Goal: Navigation & Orientation: Find specific page/section

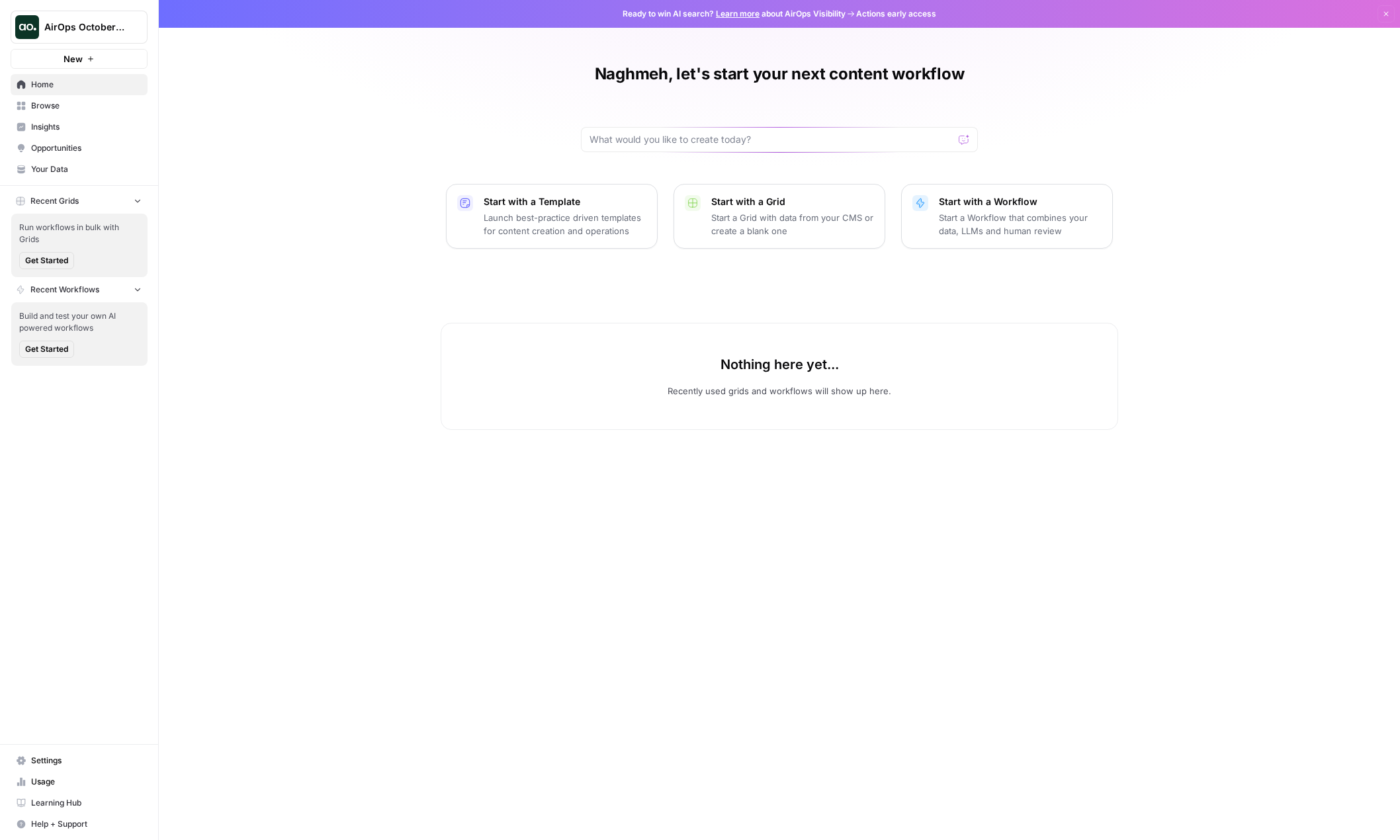
click at [137, 197] on icon "button" at bounding box center [137, 201] width 9 height 9
click at [81, 107] on span "Browse" at bounding box center [86, 106] width 111 height 12
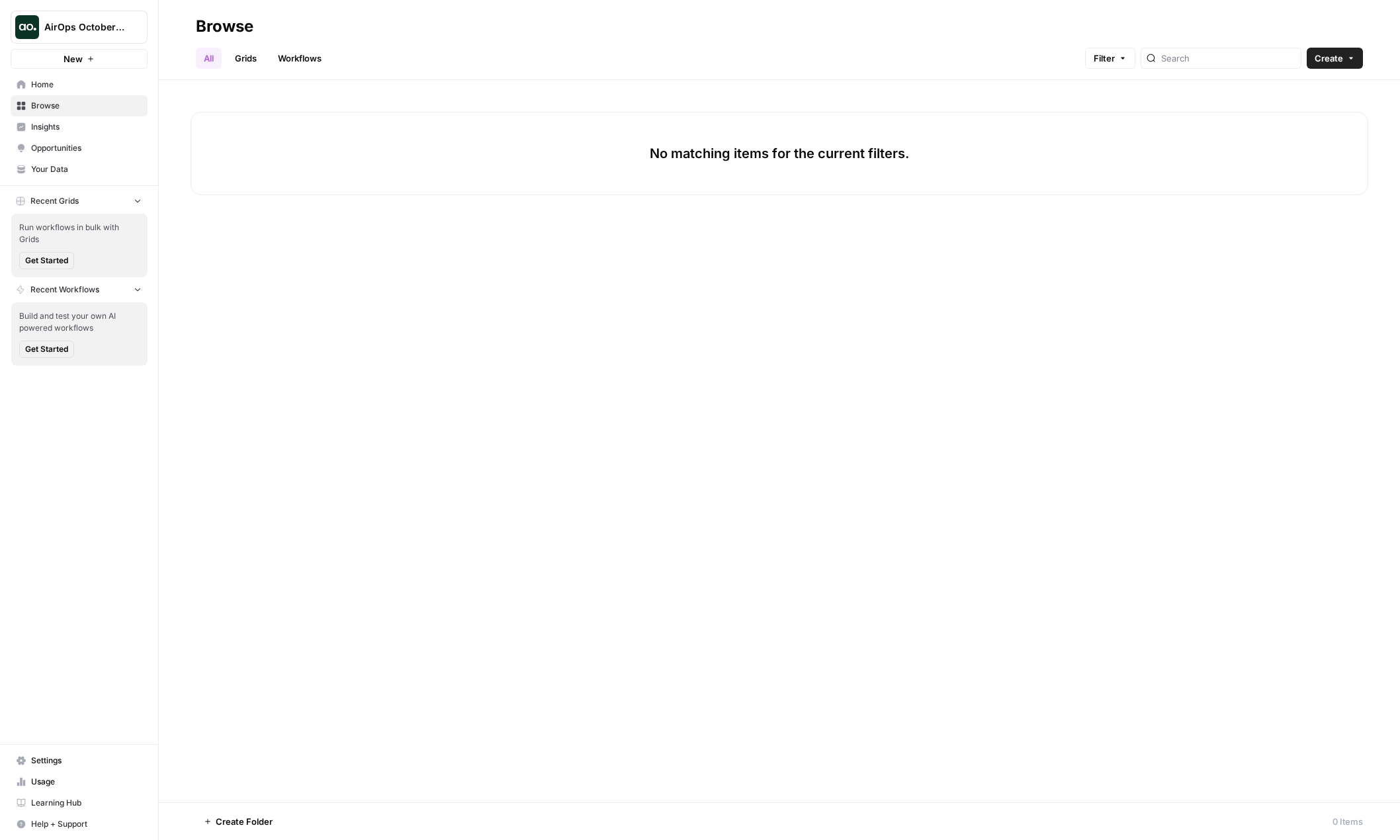
click at [92, 23] on span "AirOps October Cohort" at bounding box center [84, 27] width 80 height 13
click at [80, 118] on span "TestWorkspace" at bounding box center [127, 120] width 175 height 13
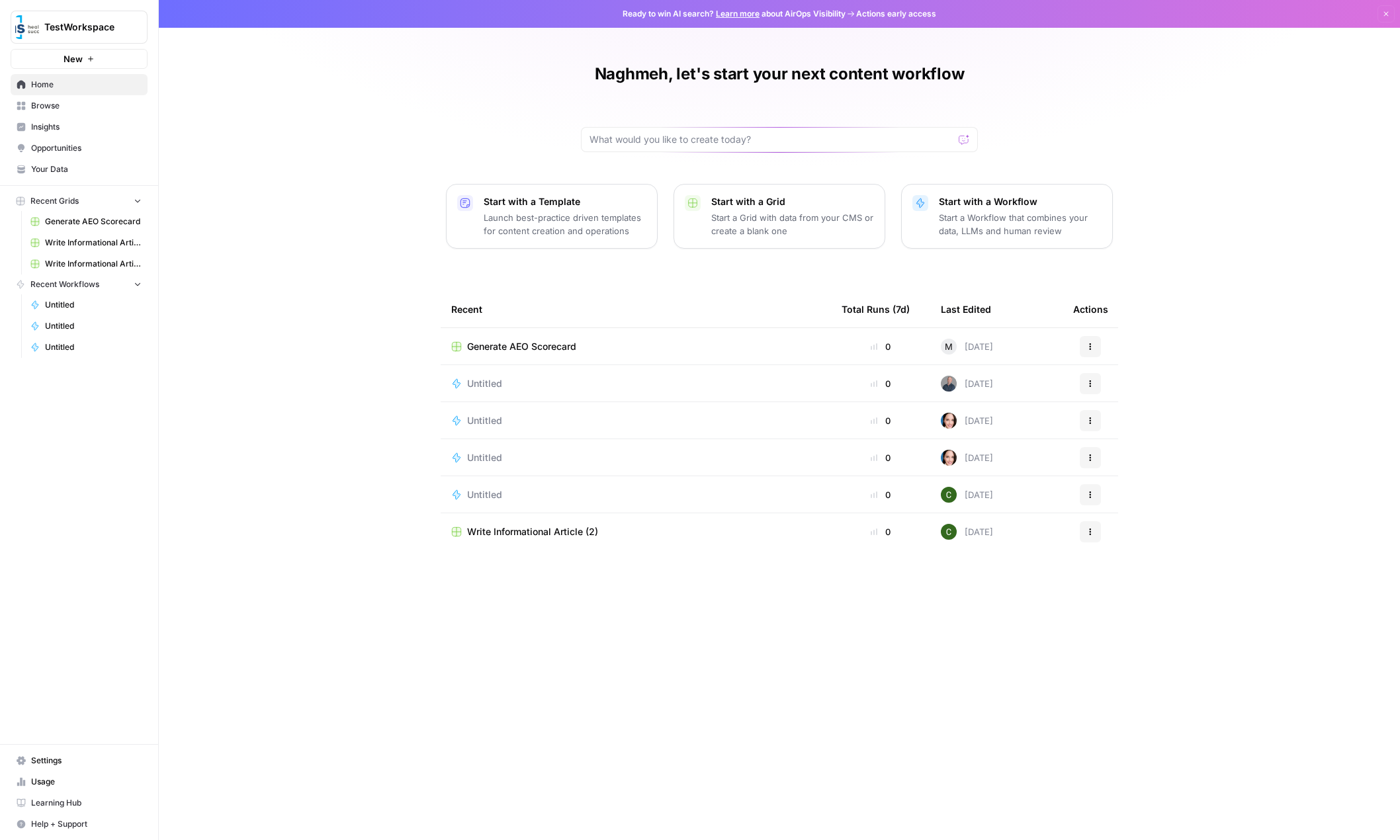
click at [76, 99] on link "Browse" at bounding box center [79, 106] width 137 height 21
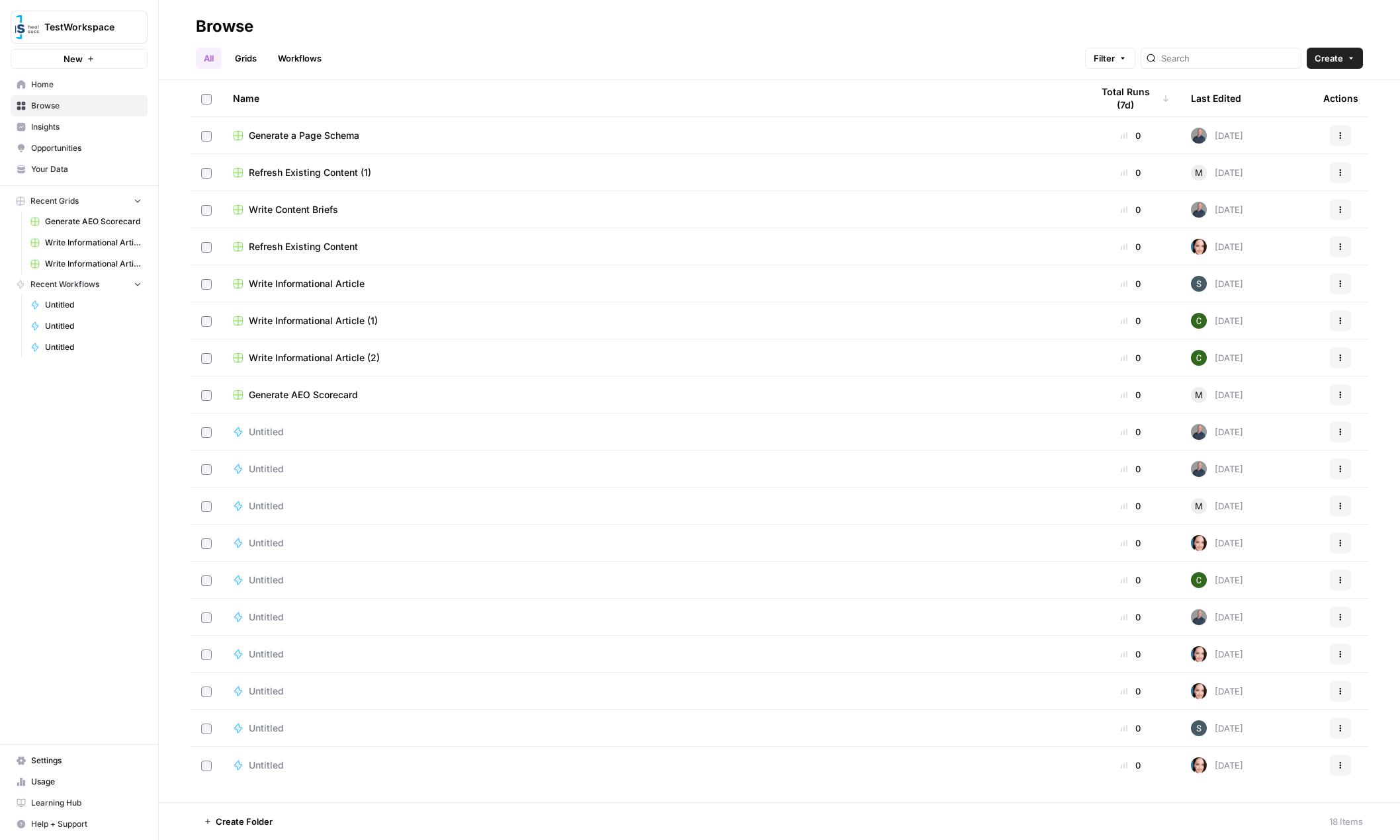
click at [327, 133] on span "Generate a Page Schema" at bounding box center [304, 135] width 111 height 13
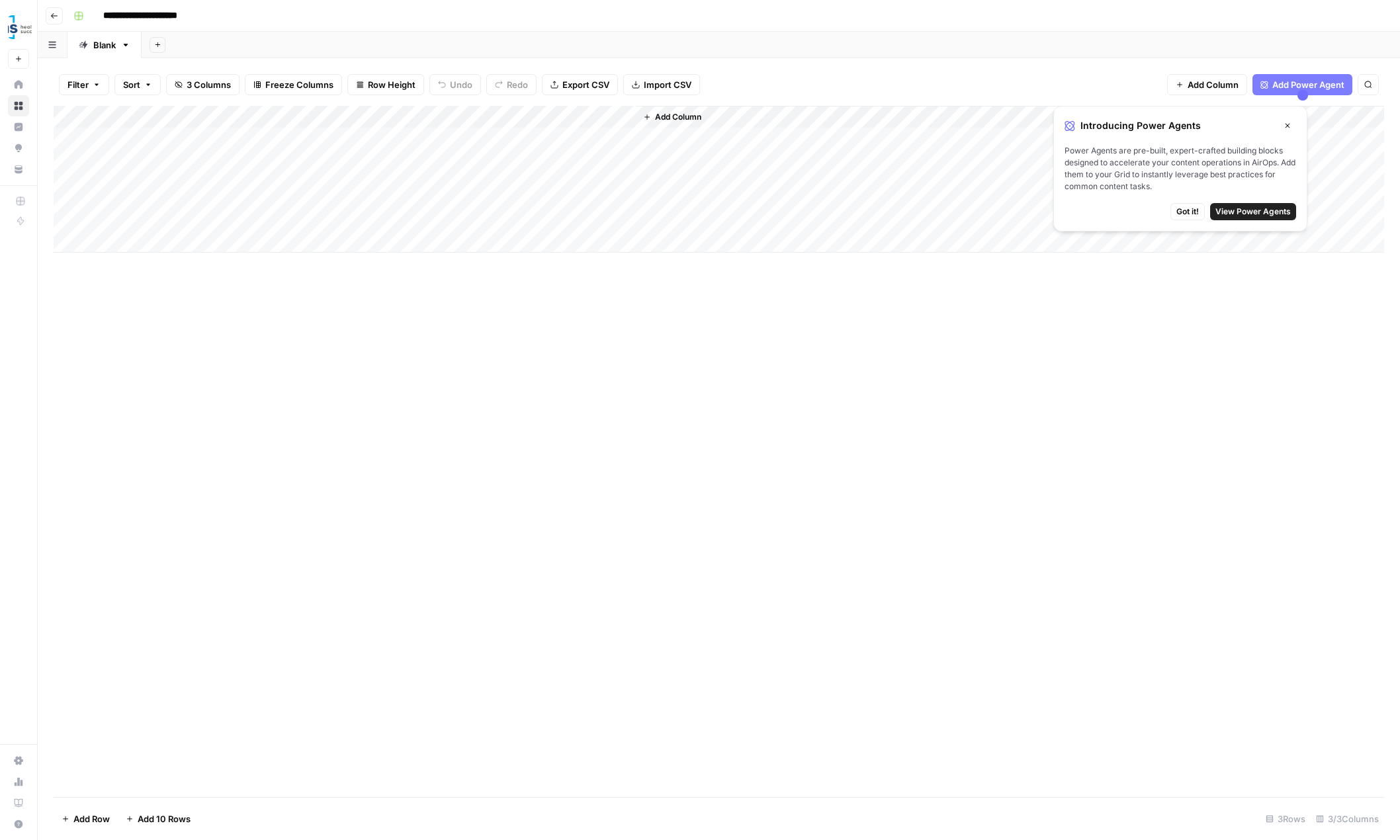
click at [1177, 211] on span "Got it!" at bounding box center [1187, 212] width 22 height 12
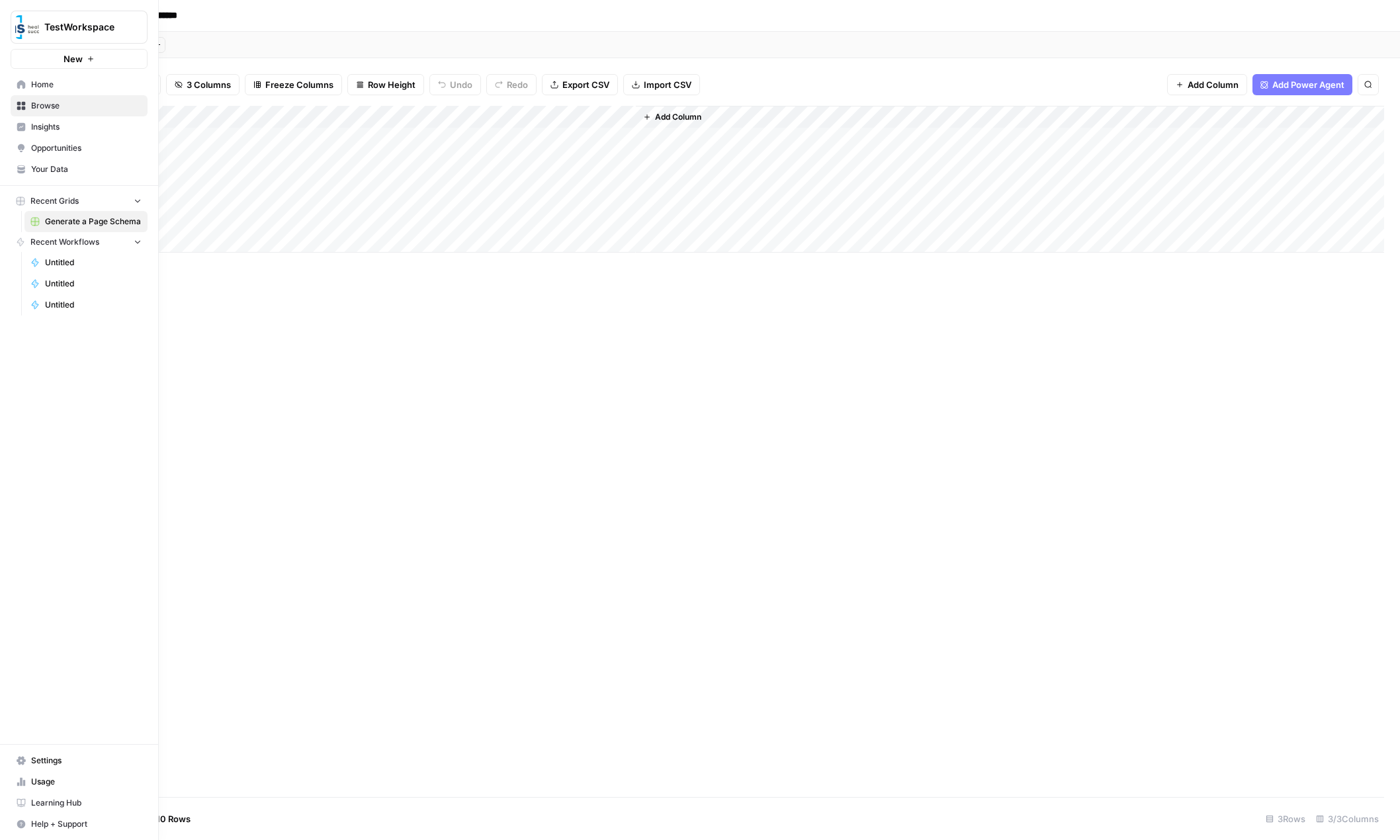
click at [98, 241] on span "Recent Workflows" at bounding box center [65, 242] width 69 height 12
click at [86, 261] on span "Untitled" at bounding box center [93, 262] width 97 height 12
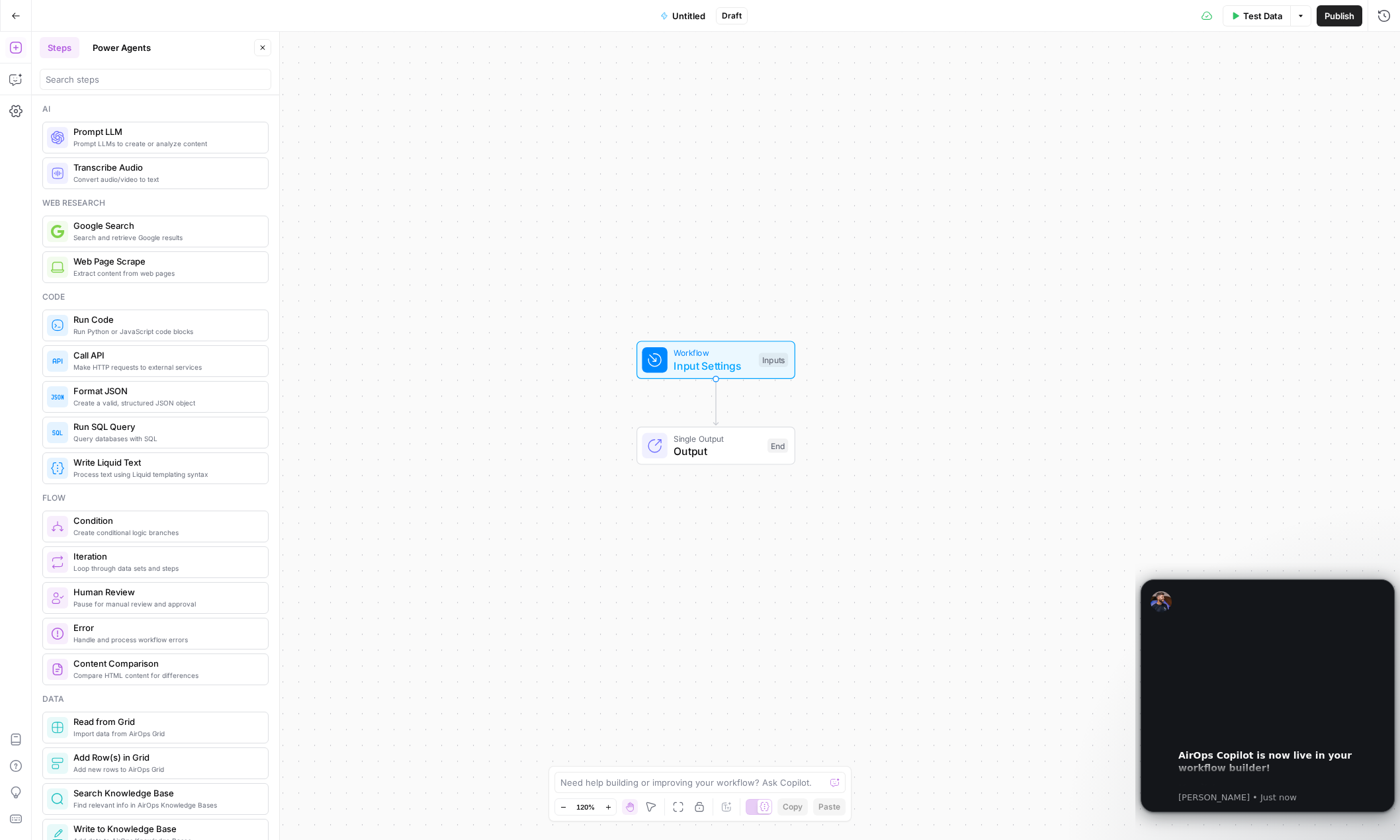
click at [22, 14] on button "Go Back" at bounding box center [15, 15] width 24 height 24
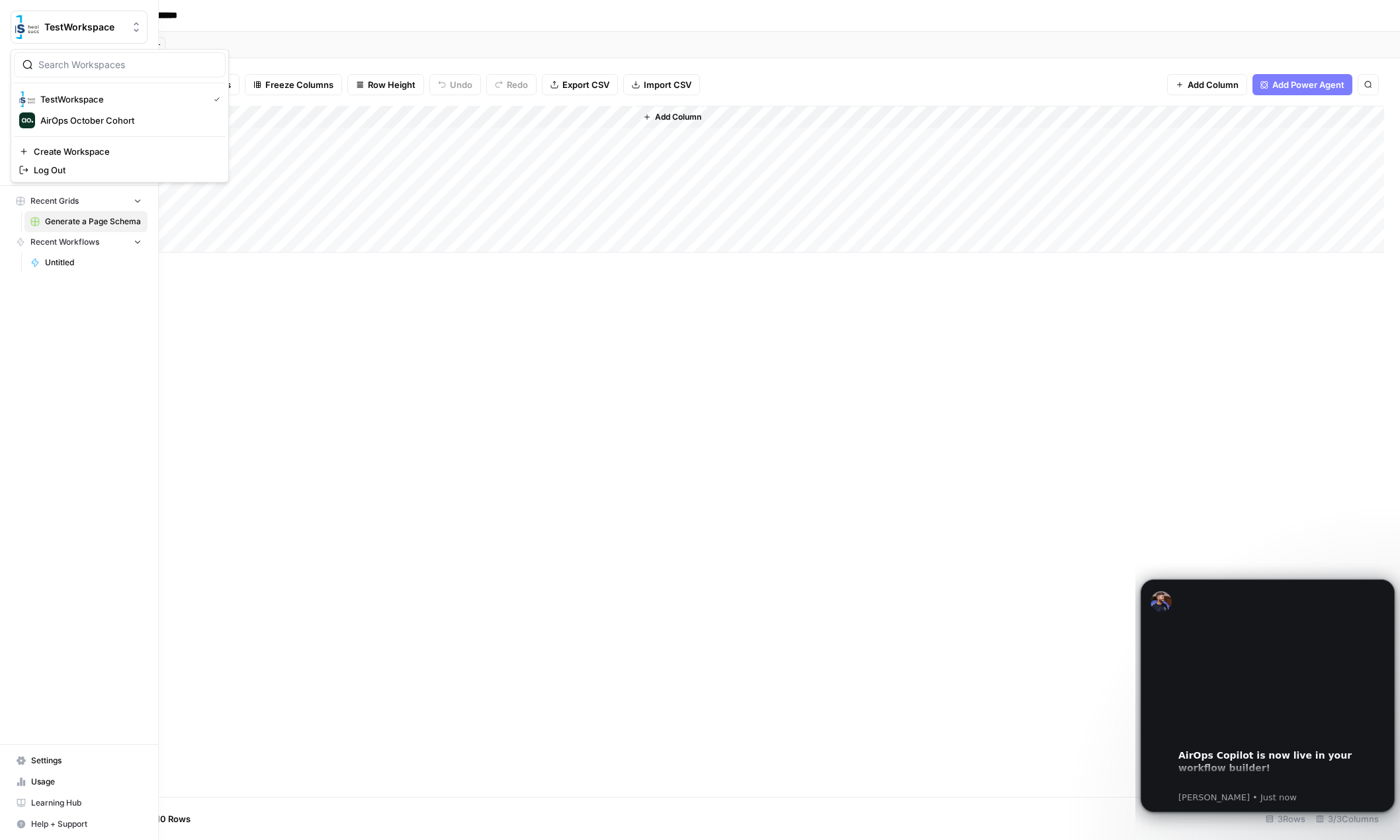
click at [66, 27] on span "TestWorkspace" at bounding box center [84, 27] width 80 height 13
click at [83, 95] on span "TestWorkspace" at bounding box center [121, 98] width 163 height 13
